Goal: Information Seeking & Learning: Learn about a topic

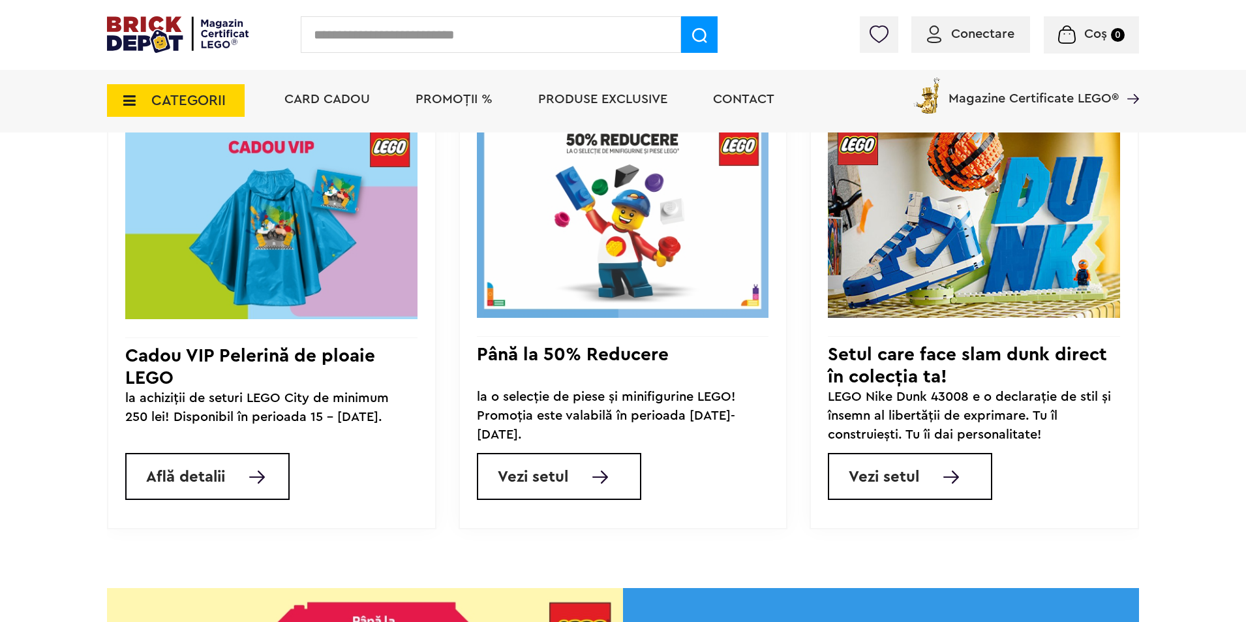
scroll to position [1111, 0]
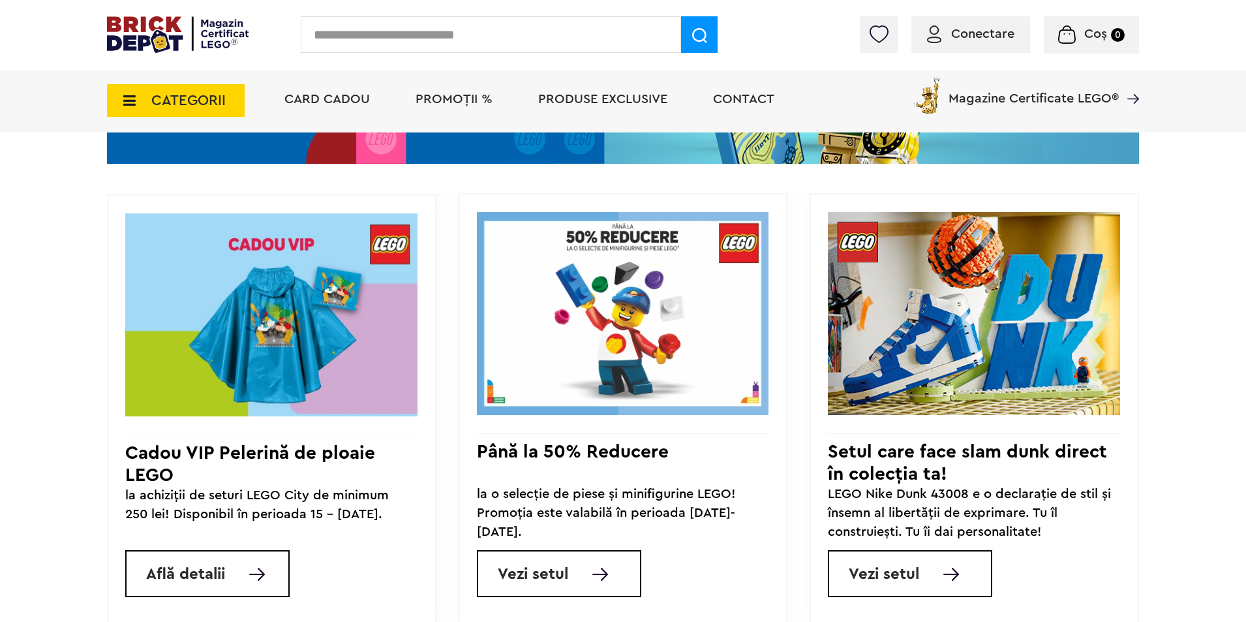
click at [205, 581] on span "Află detalii" at bounding box center [185, 574] width 79 height 16
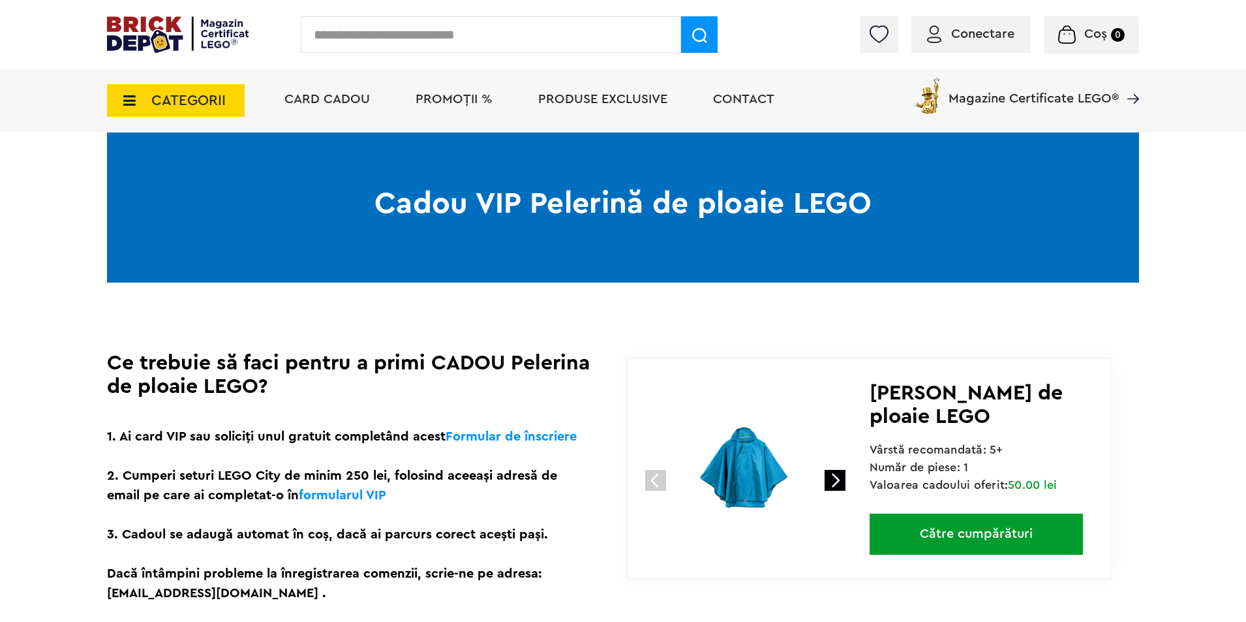
scroll to position [50, 0]
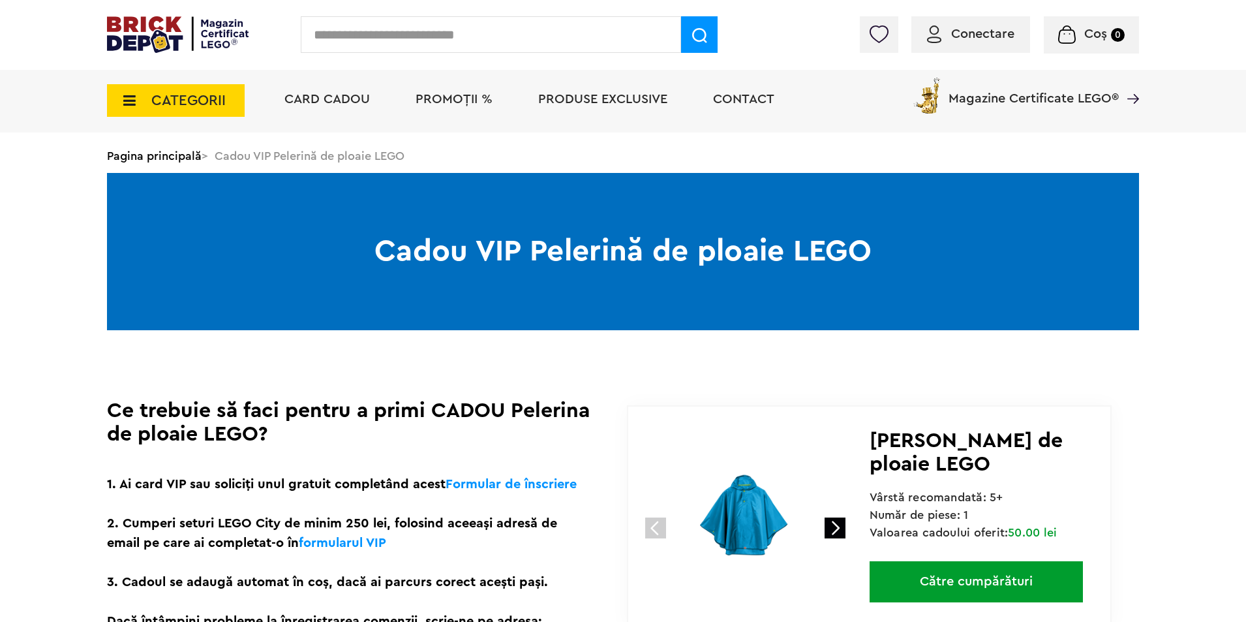
click at [132, 103] on icon at bounding box center [125, 100] width 20 height 14
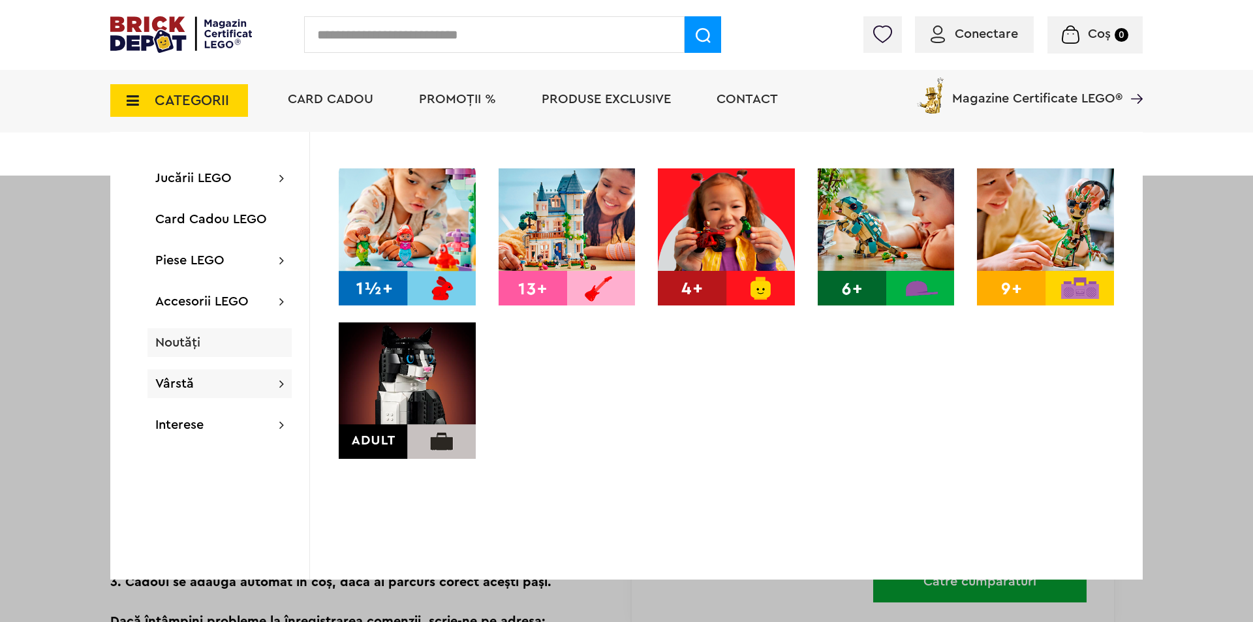
click at [187, 338] on span "Noutăți" at bounding box center [177, 342] width 45 height 13
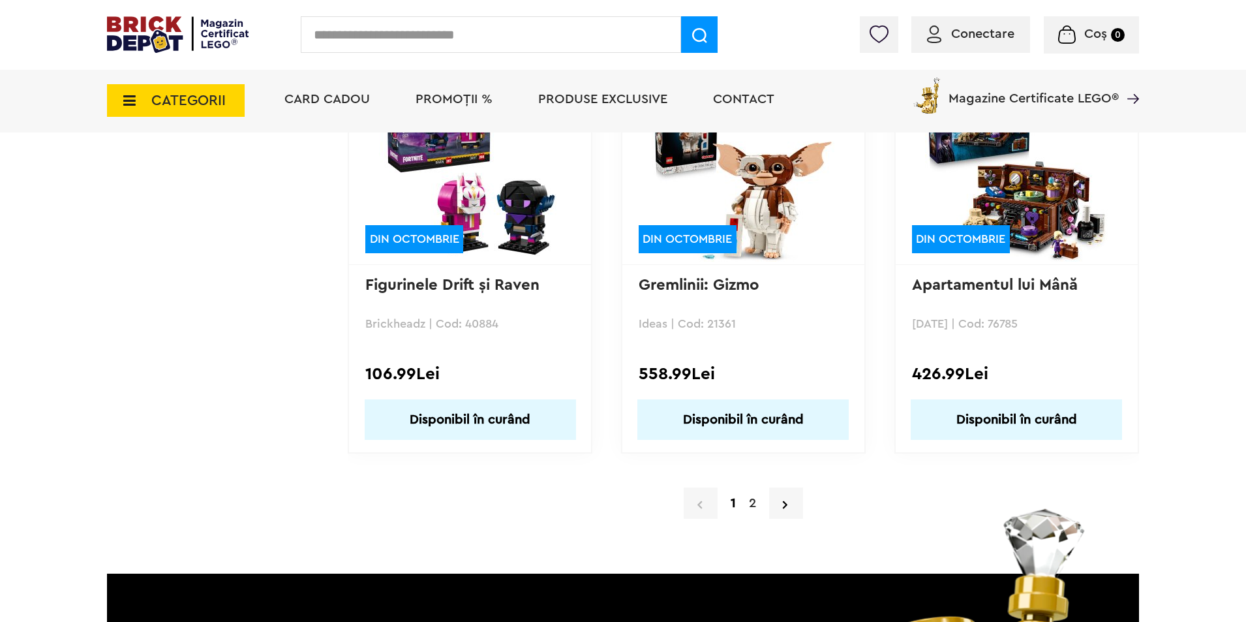
scroll to position [12546, 0]
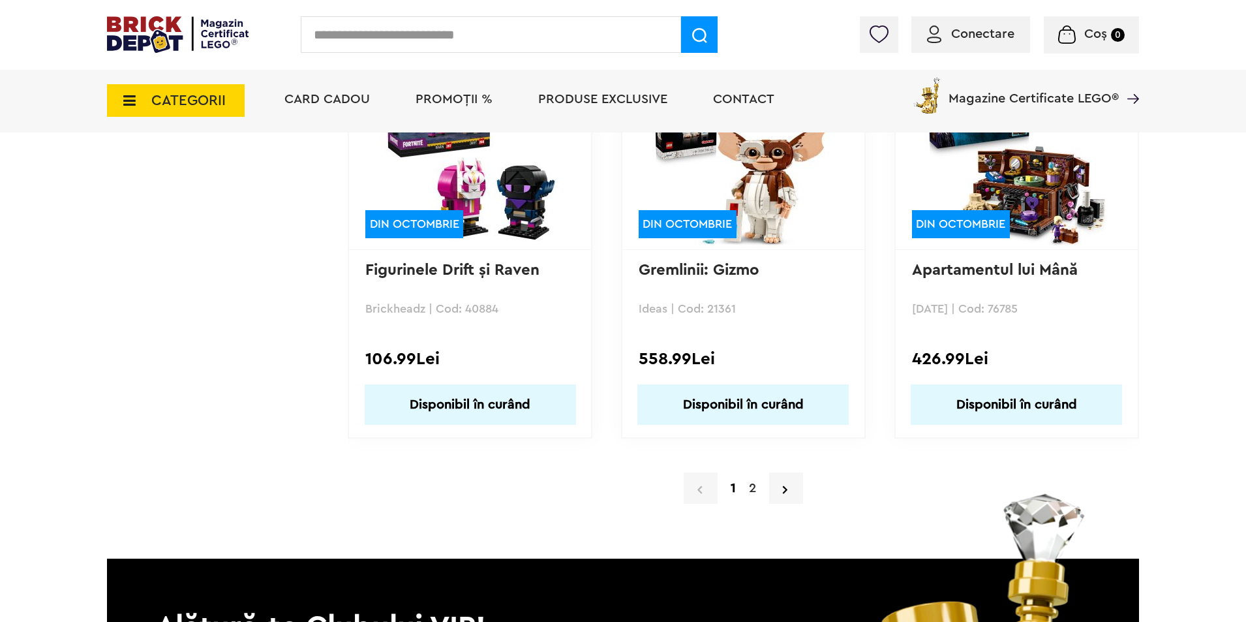
click at [753, 489] on link "2" at bounding box center [752, 488] width 20 height 20
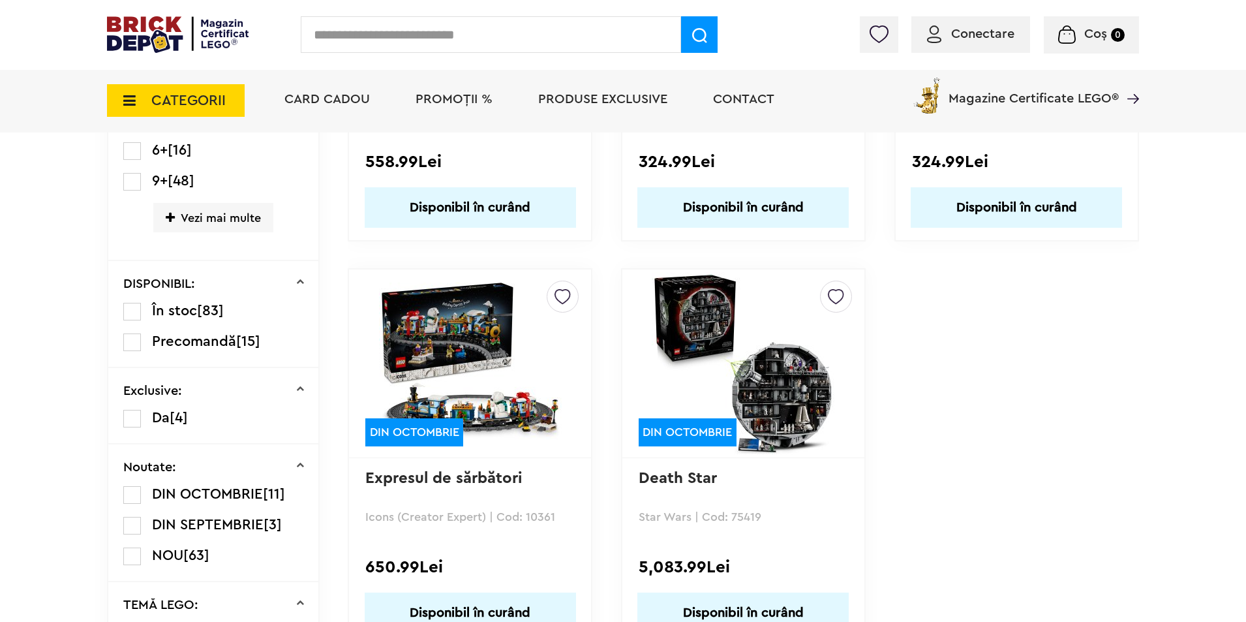
scroll to position [656, 0]
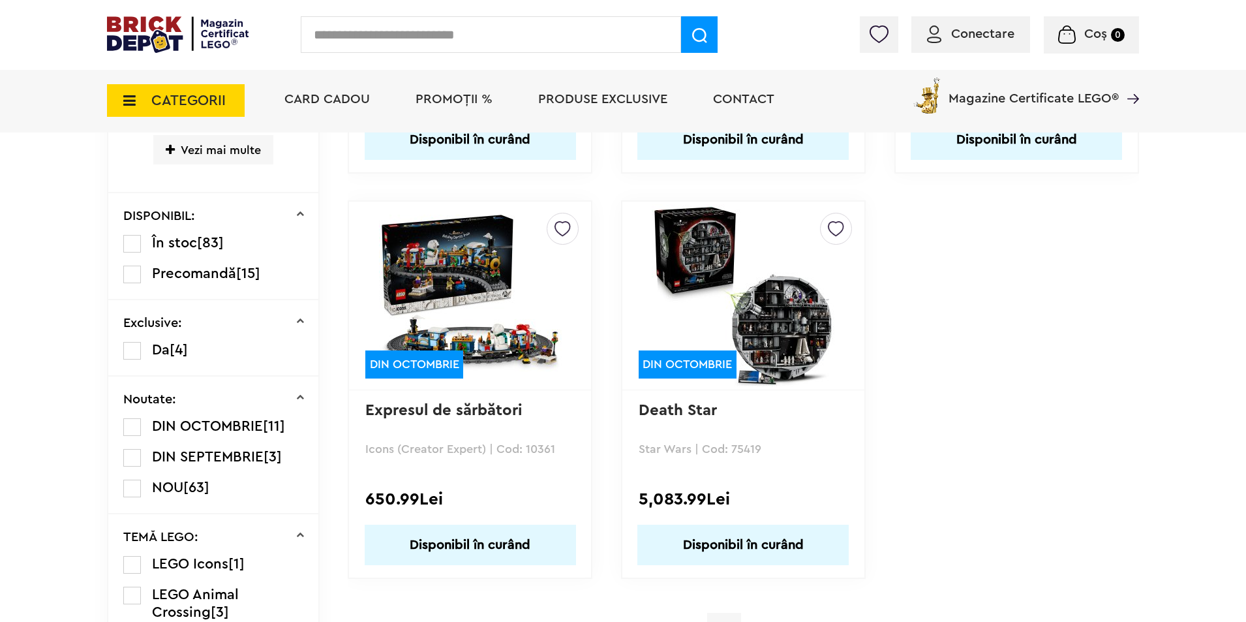
click at [474, 266] on img at bounding box center [470, 295] width 183 height 183
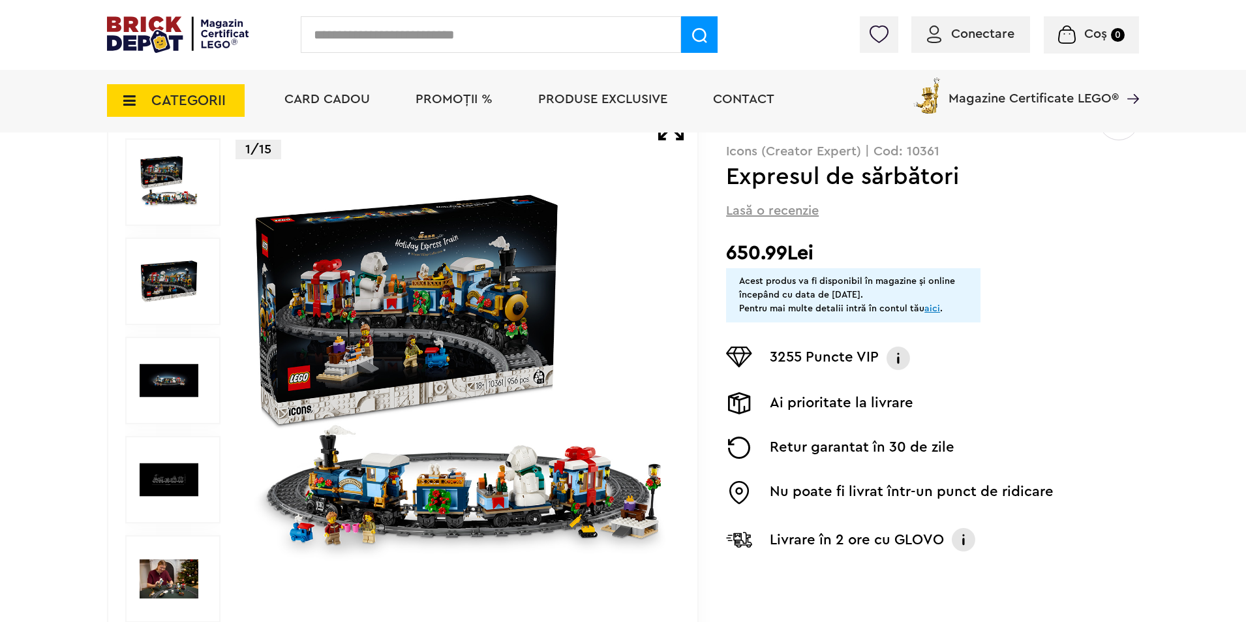
scroll to position [144, 0]
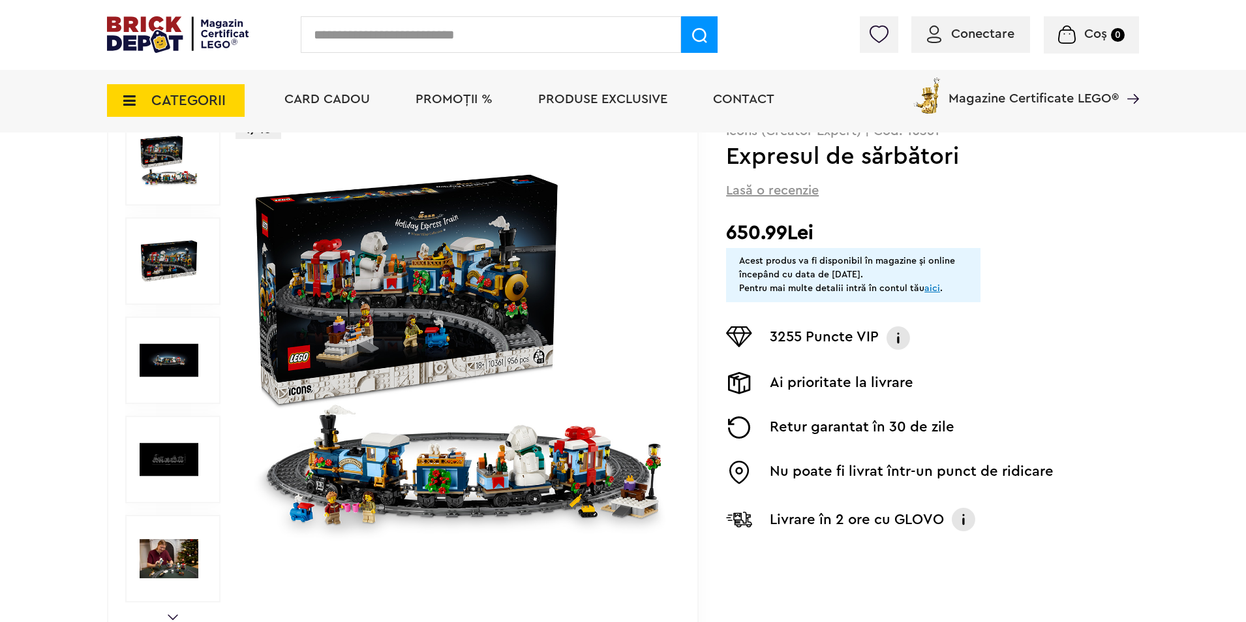
click at [509, 274] on img at bounding box center [459, 360] width 420 height 420
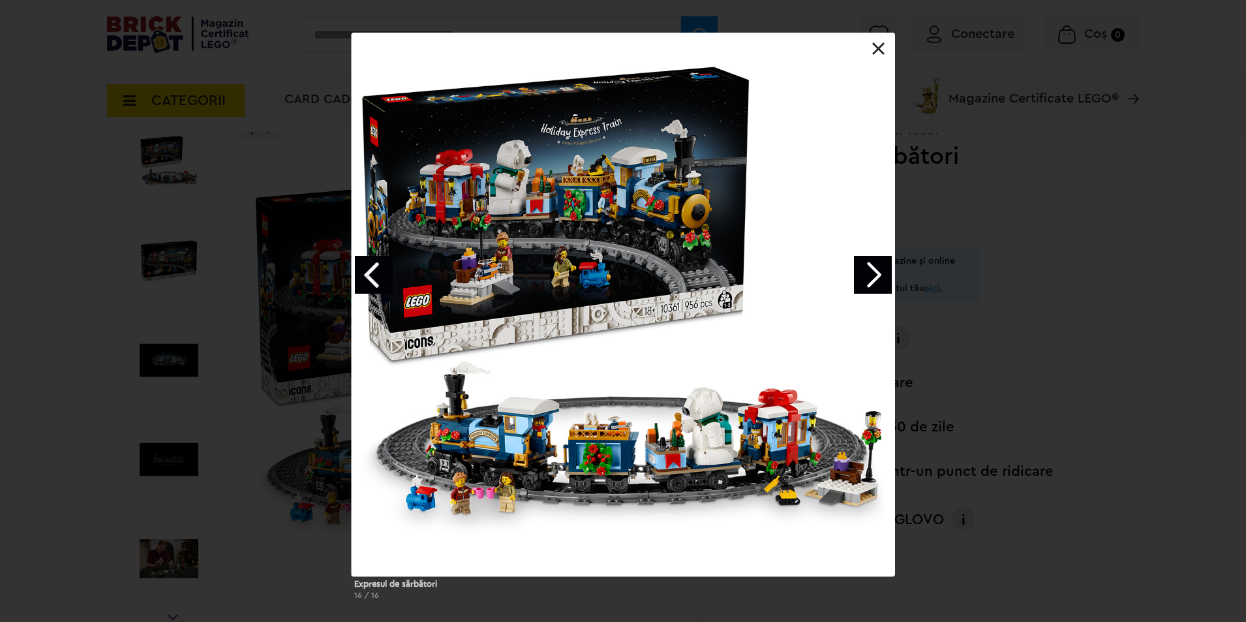
click at [859, 275] on link "Next image" at bounding box center [873, 275] width 38 height 38
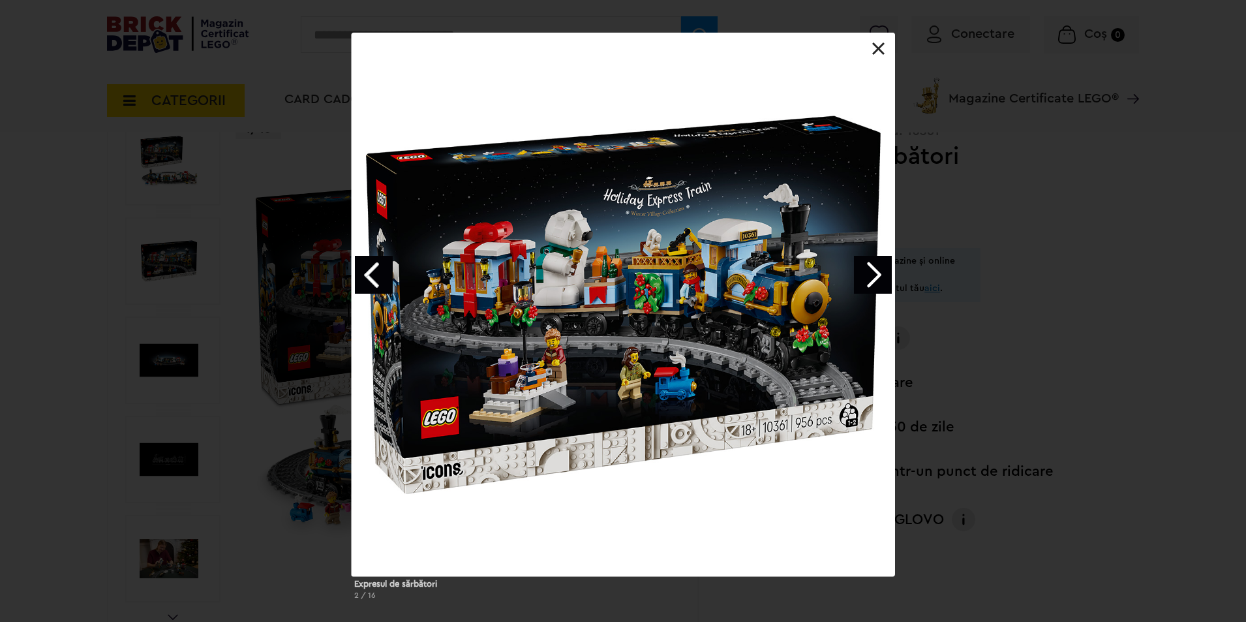
click at [859, 275] on link "Next image" at bounding box center [873, 275] width 38 height 38
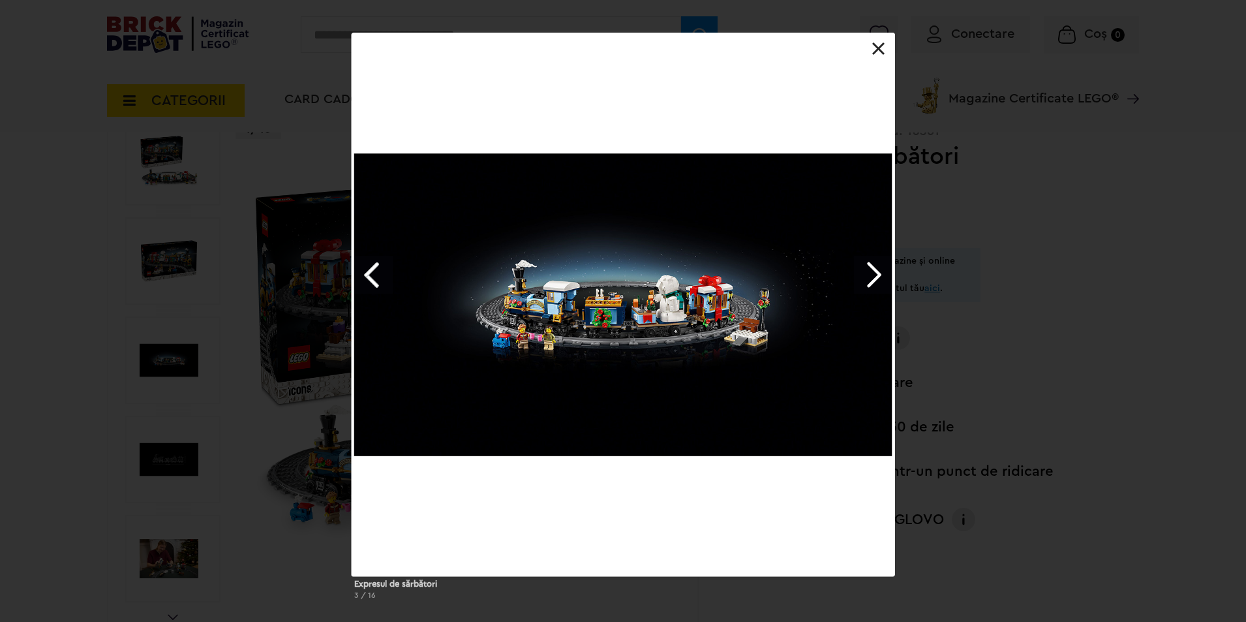
click at [859, 275] on link "Next image" at bounding box center [873, 275] width 38 height 38
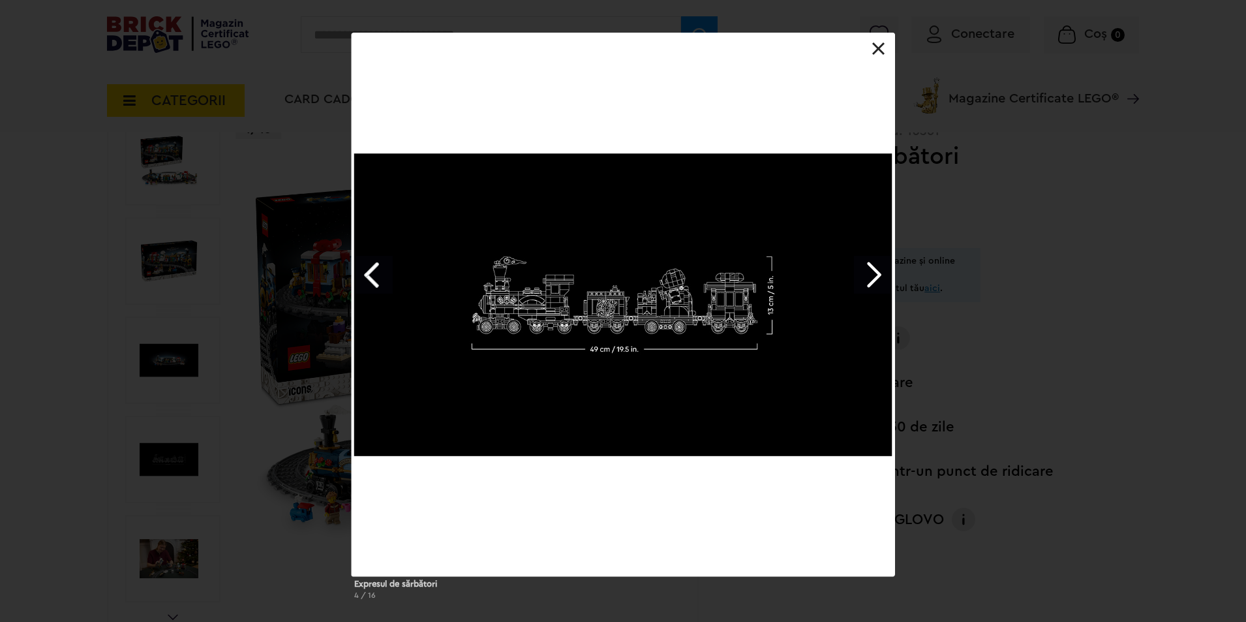
click at [859, 275] on link "Next image" at bounding box center [873, 275] width 38 height 38
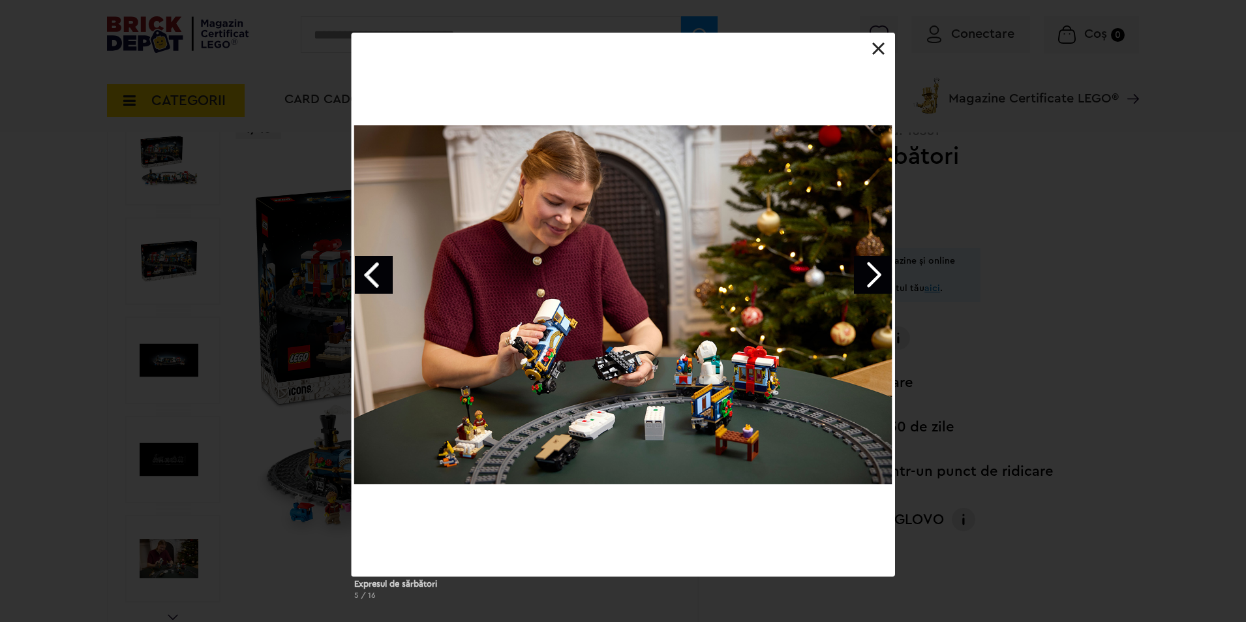
click at [859, 275] on link "Next image" at bounding box center [873, 275] width 38 height 38
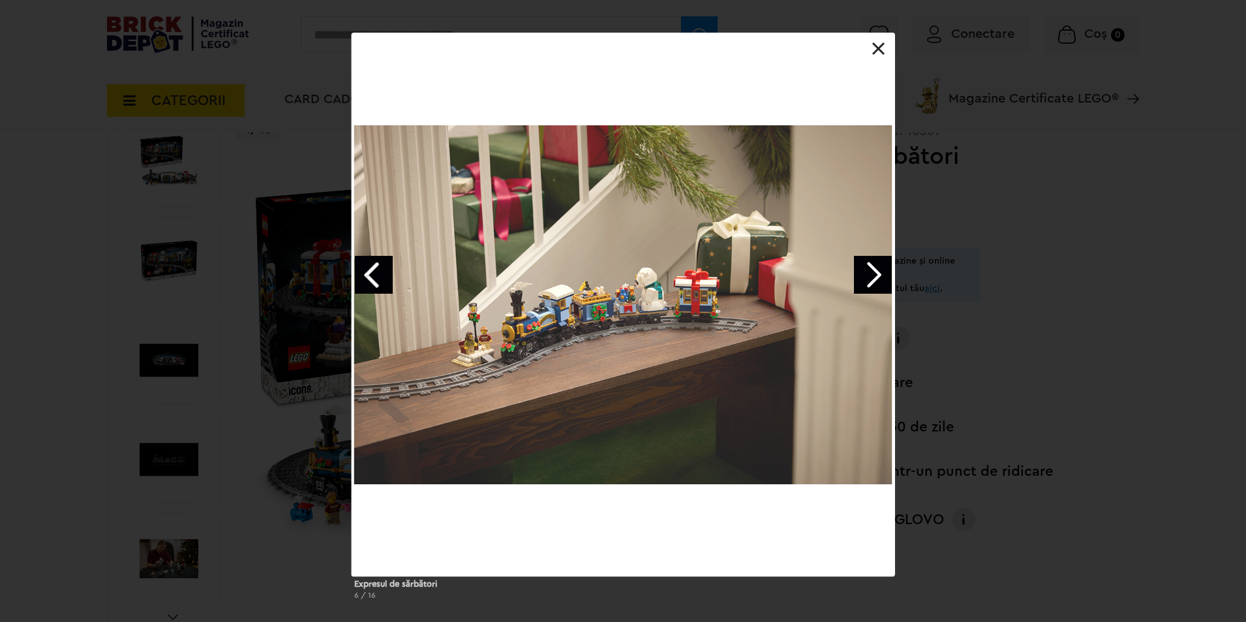
click at [859, 275] on link "Next image" at bounding box center [873, 275] width 38 height 38
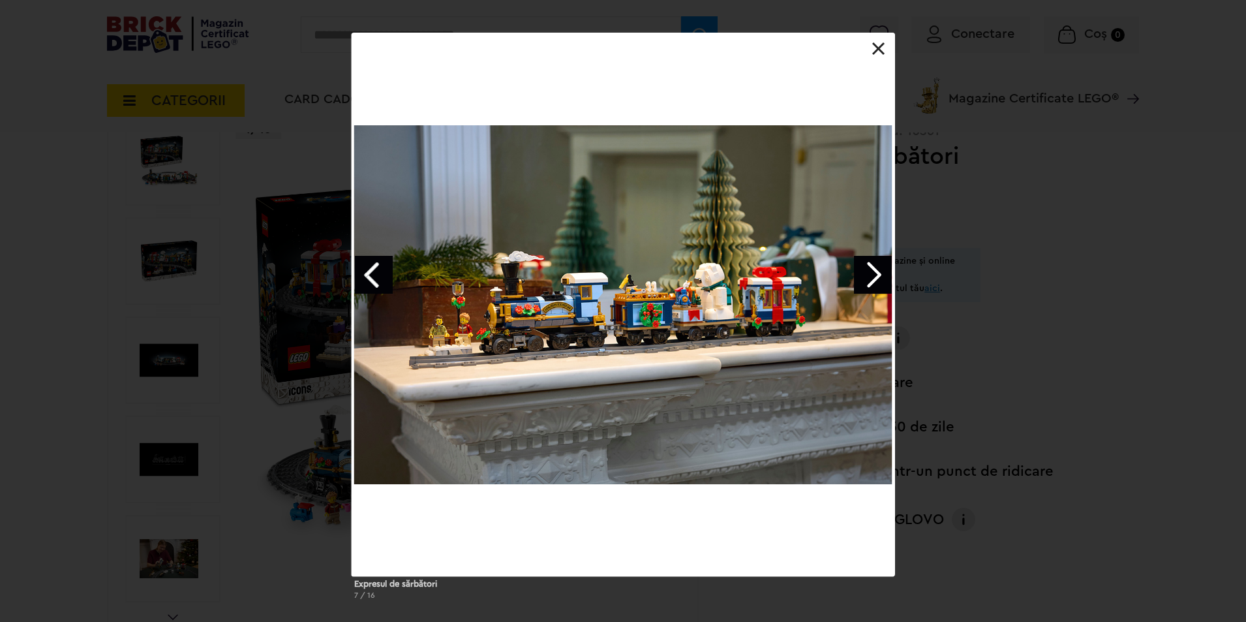
click at [859, 275] on link "Next image" at bounding box center [873, 275] width 38 height 38
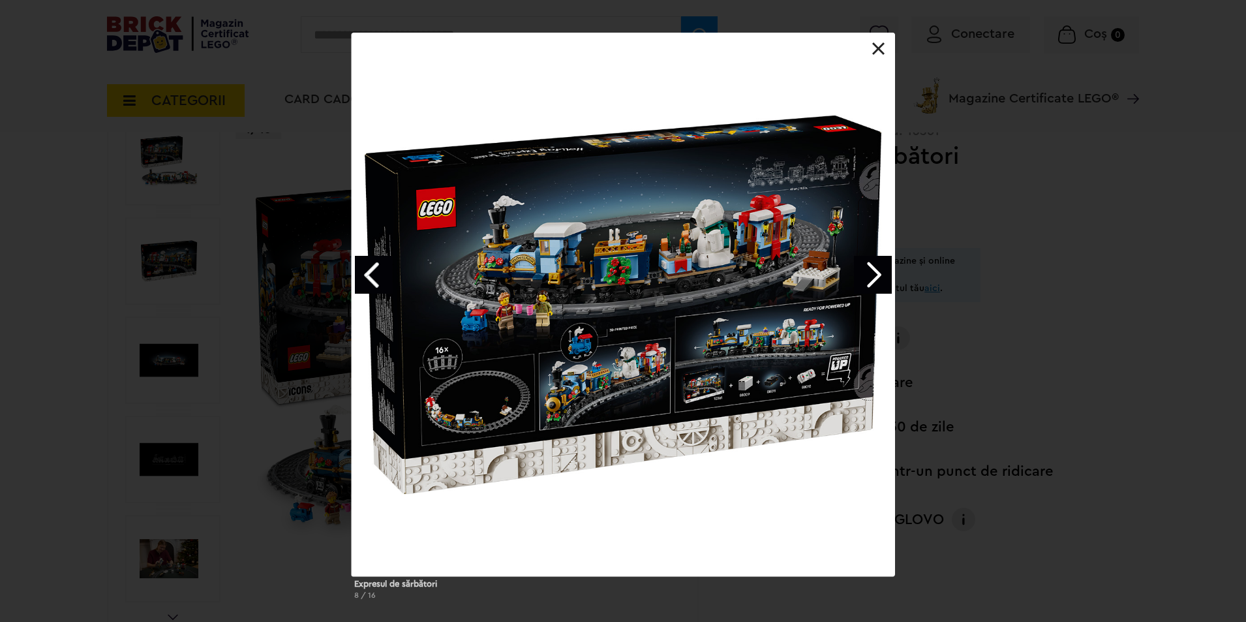
click at [859, 275] on link "Next image" at bounding box center [873, 275] width 38 height 38
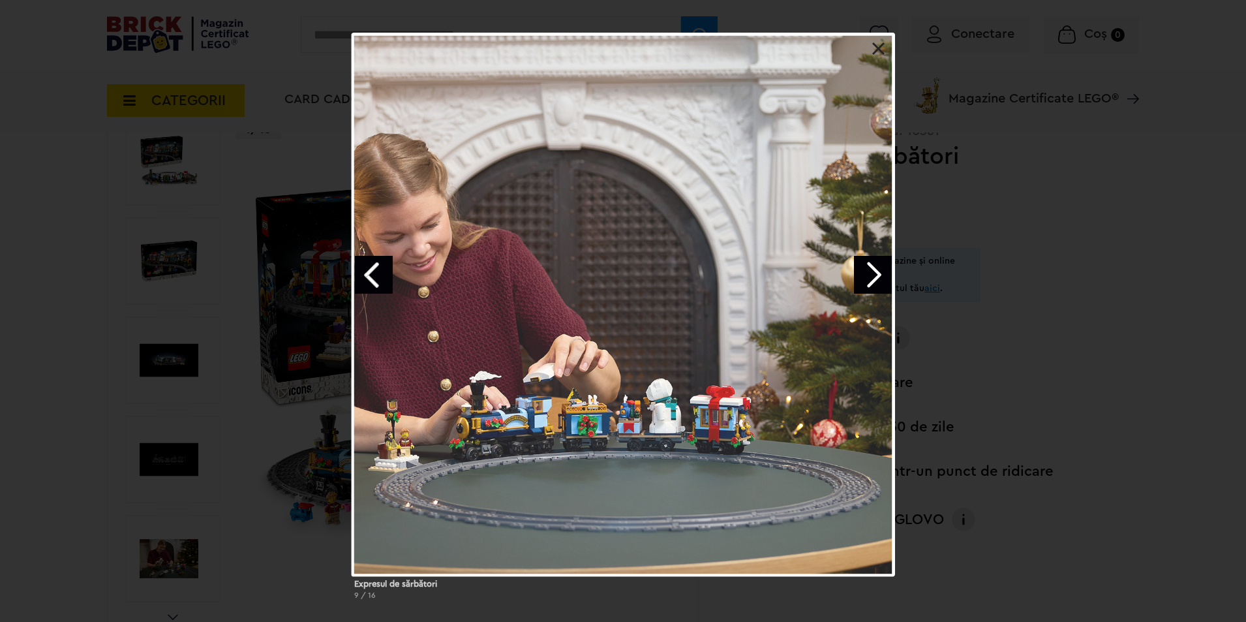
click at [859, 275] on link "Next image" at bounding box center [873, 275] width 38 height 38
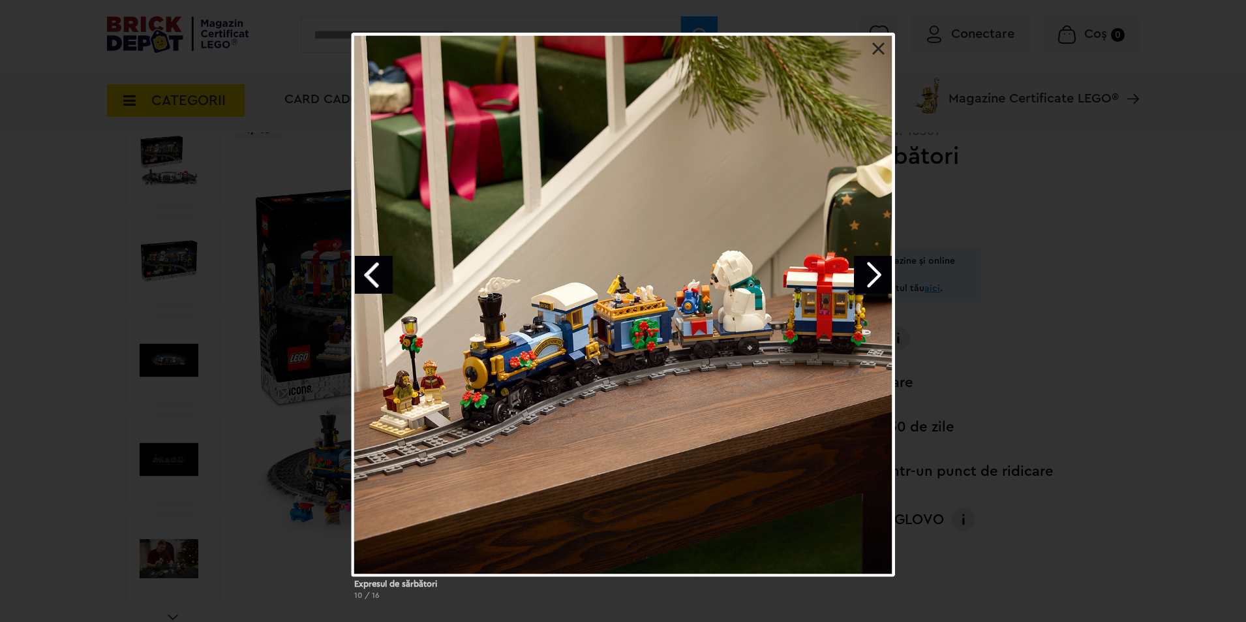
click at [880, 47] on link at bounding box center [878, 48] width 13 height 13
